Goal: Transaction & Acquisition: Subscribe to service/newsletter

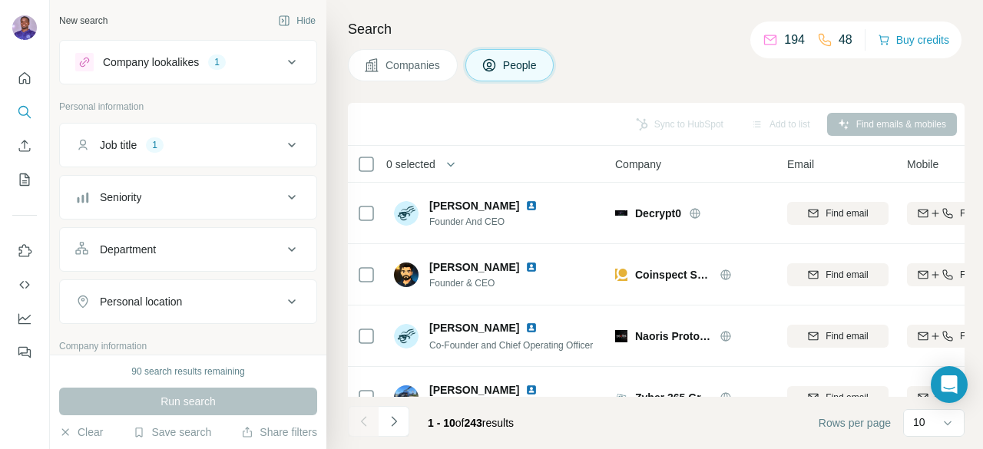
click at [365, 117] on div "Sync to HubSpot Add to list Find emails & mobiles" at bounding box center [656, 124] width 601 height 27
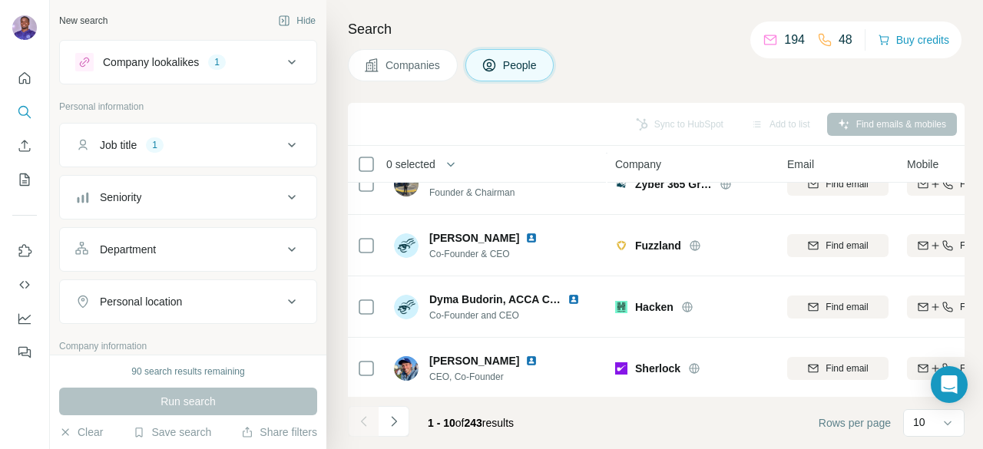
click at [965, 361] on div "Search Companies People Sync to HubSpot Add to list Find emails & mobiles 0 sel…" at bounding box center [654, 224] width 657 height 449
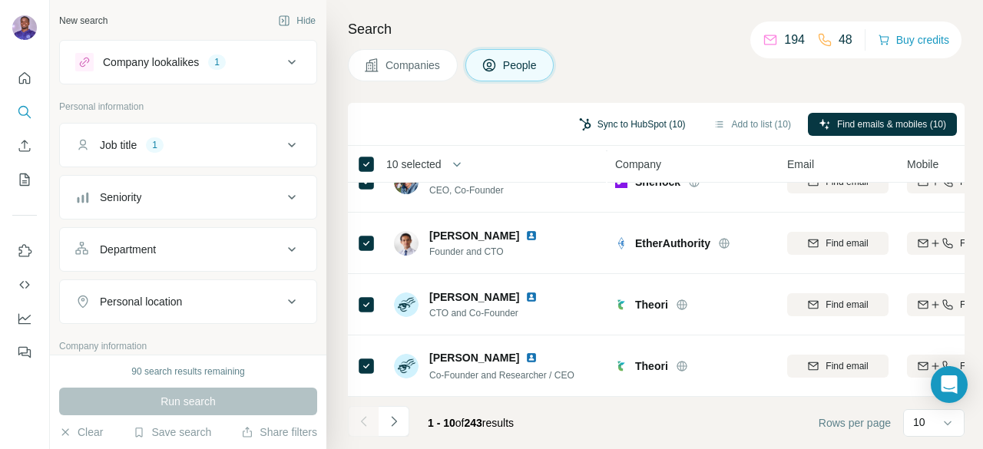
click at [614, 128] on button "Sync to HubSpot (10)" at bounding box center [632, 124] width 128 height 23
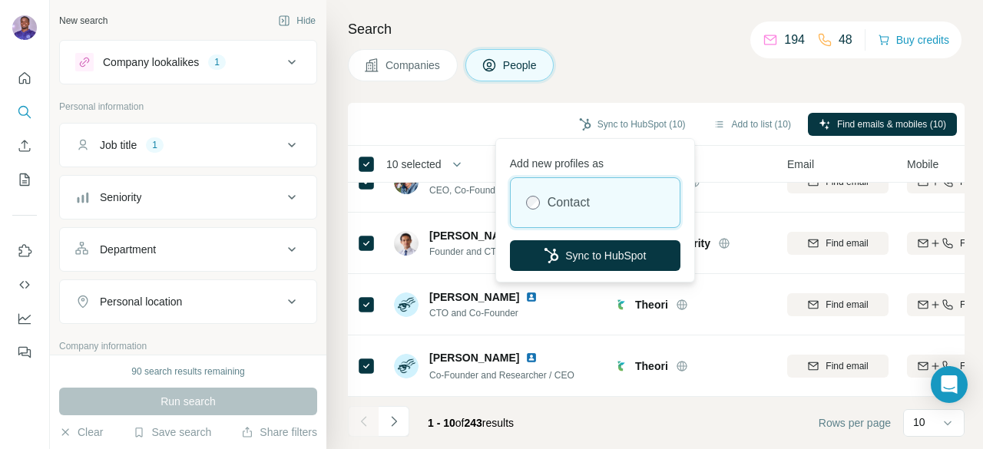
click at [590, 197] on label "Contact" at bounding box center [569, 203] width 42 height 18
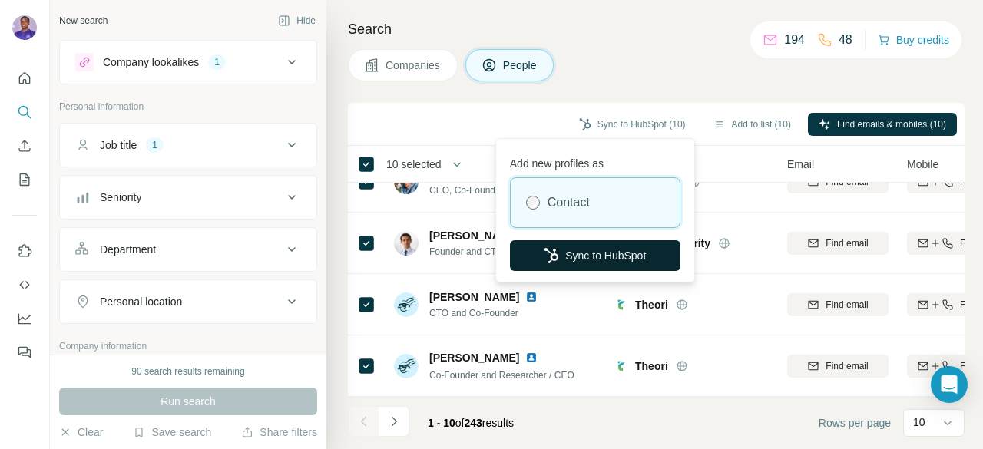
click at [583, 254] on button "Sync to HubSpot" at bounding box center [595, 255] width 171 height 31
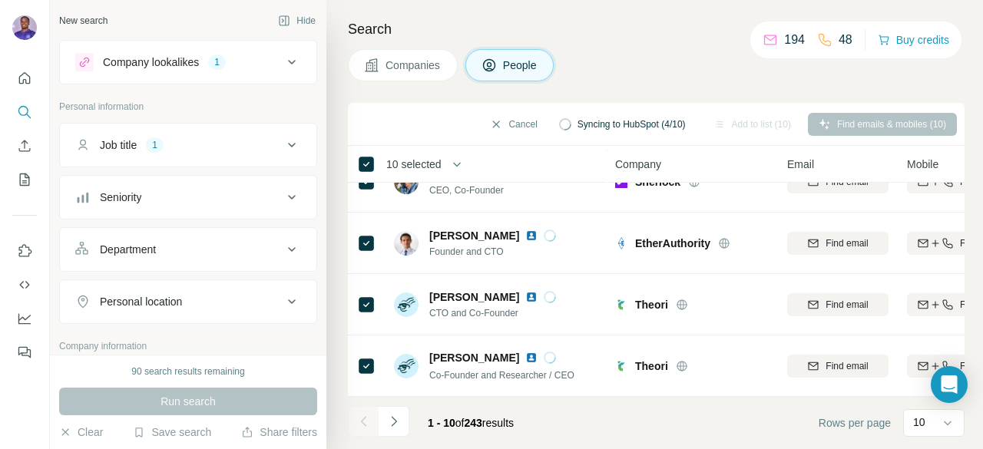
click at [288, 62] on icon at bounding box center [292, 62] width 8 height 5
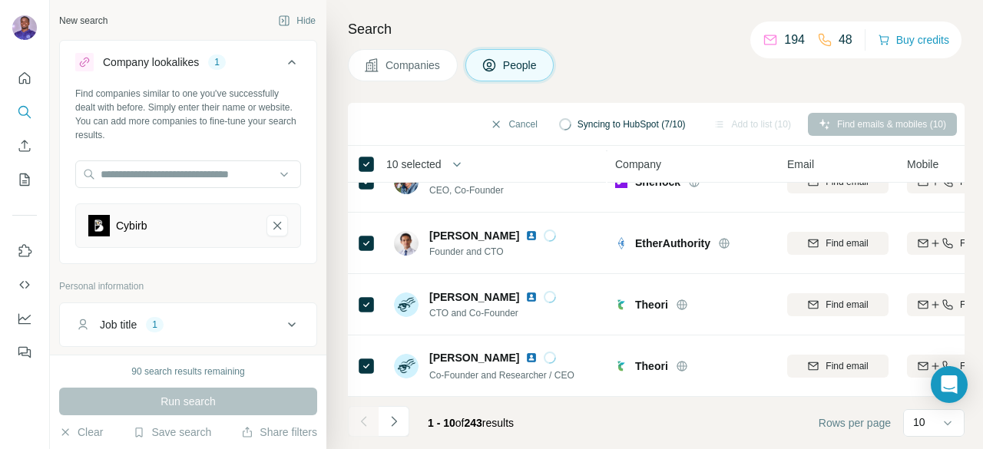
click at [283, 60] on icon at bounding box center [292, 62] width 18 height 18
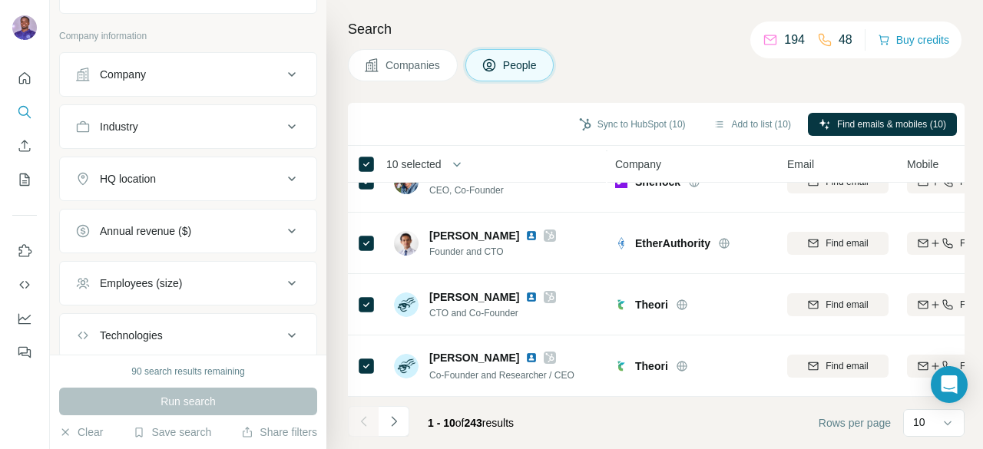
scroll to position [0, 0]
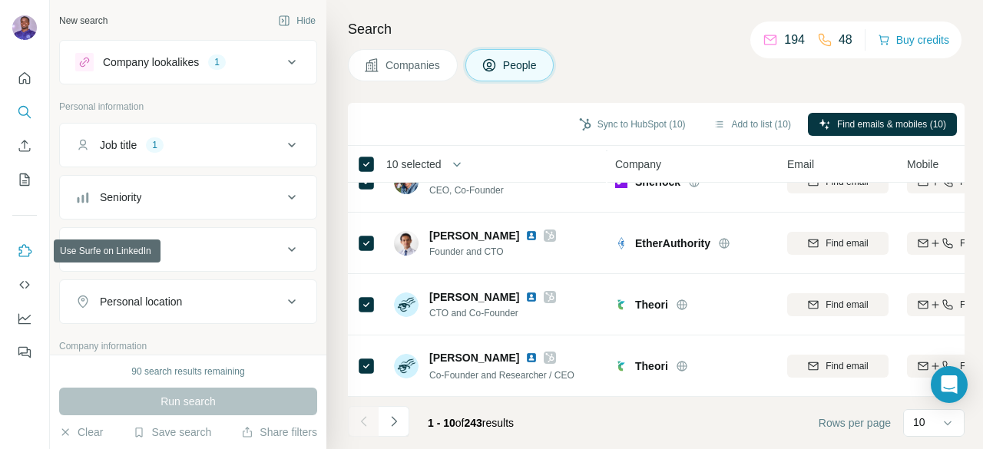
click at [26, 253] on icon "Use Surfe on LinkedIn" at bounding box center [24, 250] width 15 height 15
